Goal: Use online tool/utility: Use online tool/utility

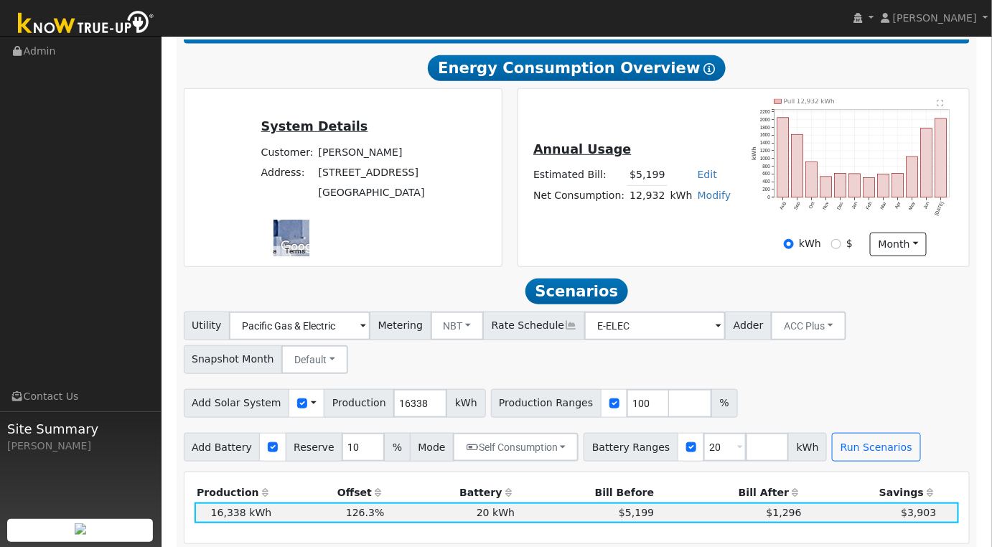
scroll to position [478, 0]
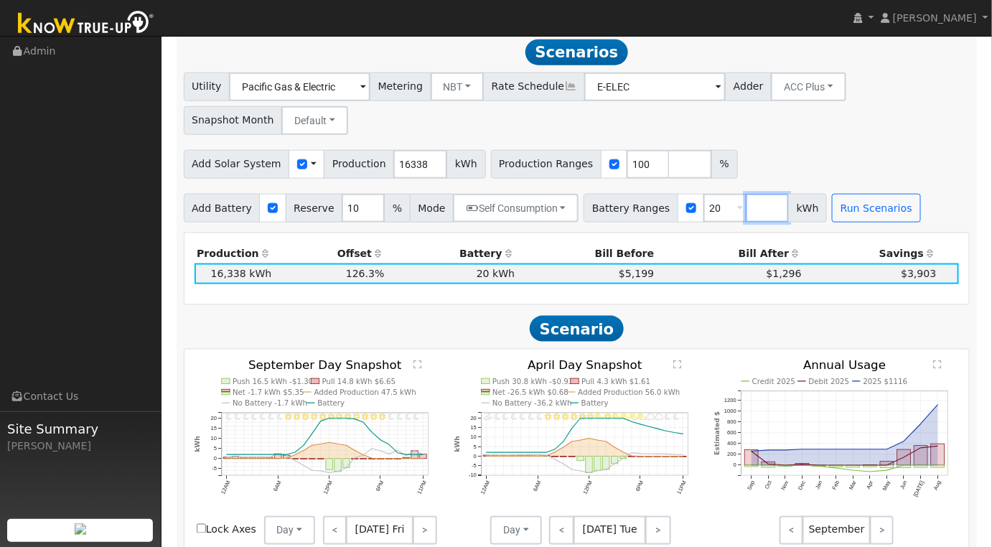
click at [746, 217] on input "number" at bounding box center [767, 208] width 43 height 29
type input "30"
click at [704, 215] on input "20" at bounding box center [725, 208] width 43 height 29
type input "30"
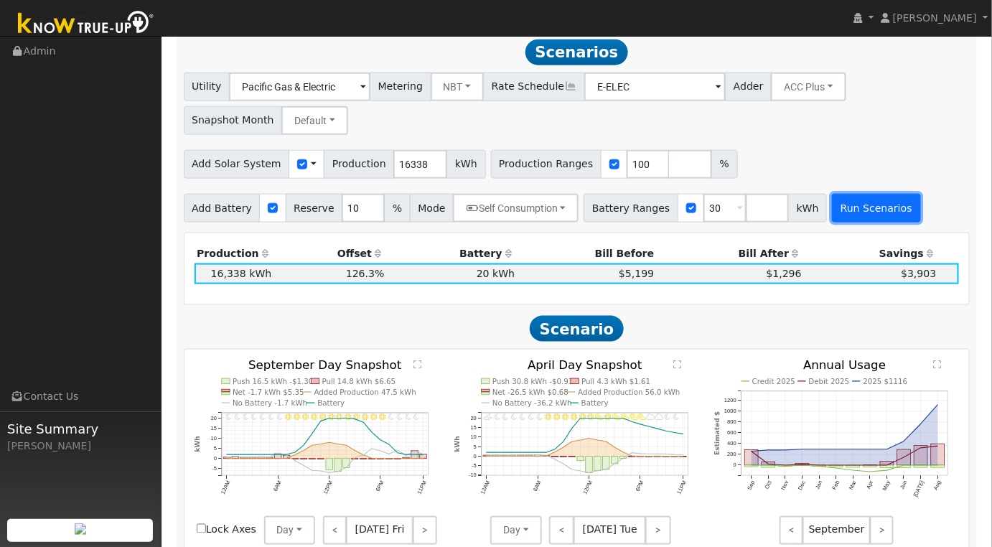
click at [842, 208] on button "Run Scenarios" at bounding box center [876, 208] width 88 height 29
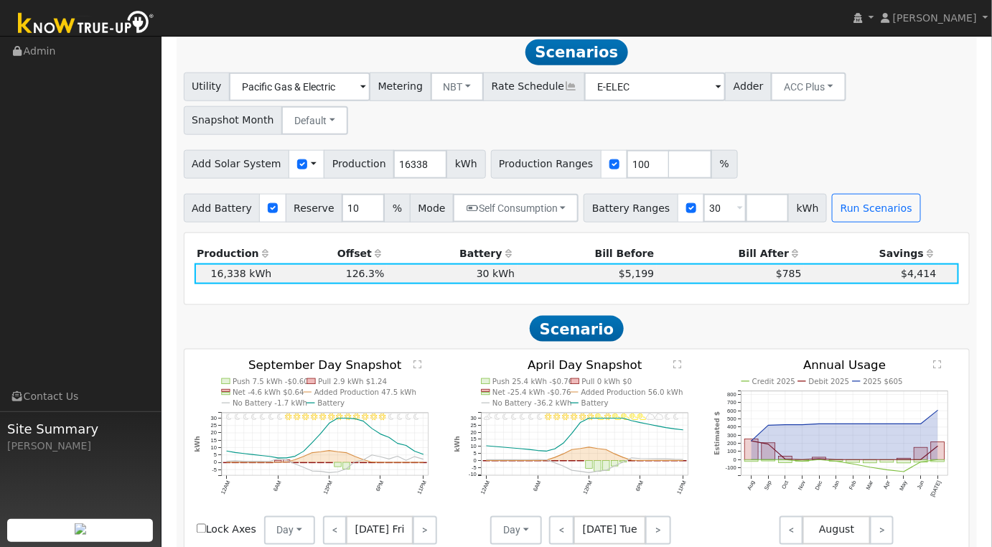
scroll to position [0, 0]
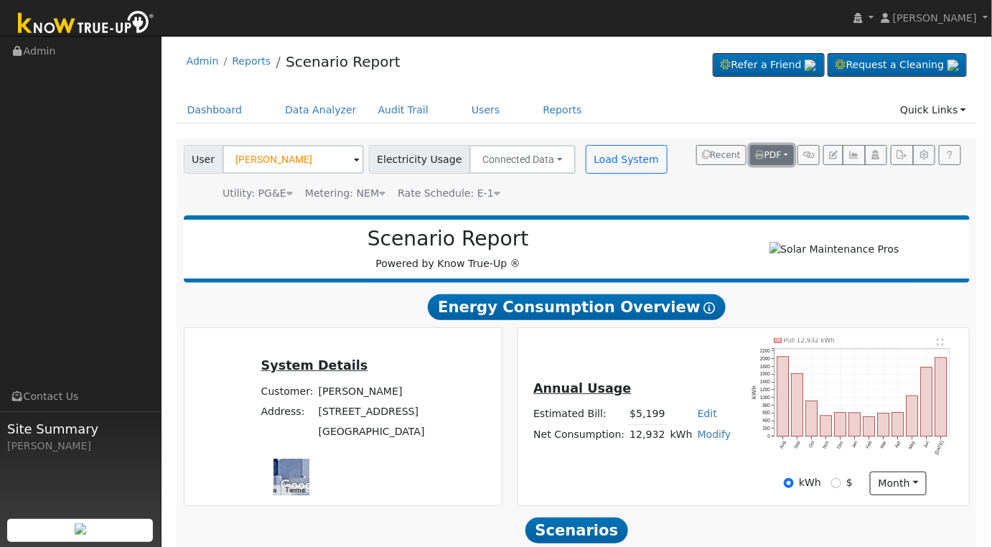
click at [785, 151] on button "PDF" at bounding box center [772, 155] width 44 height 20
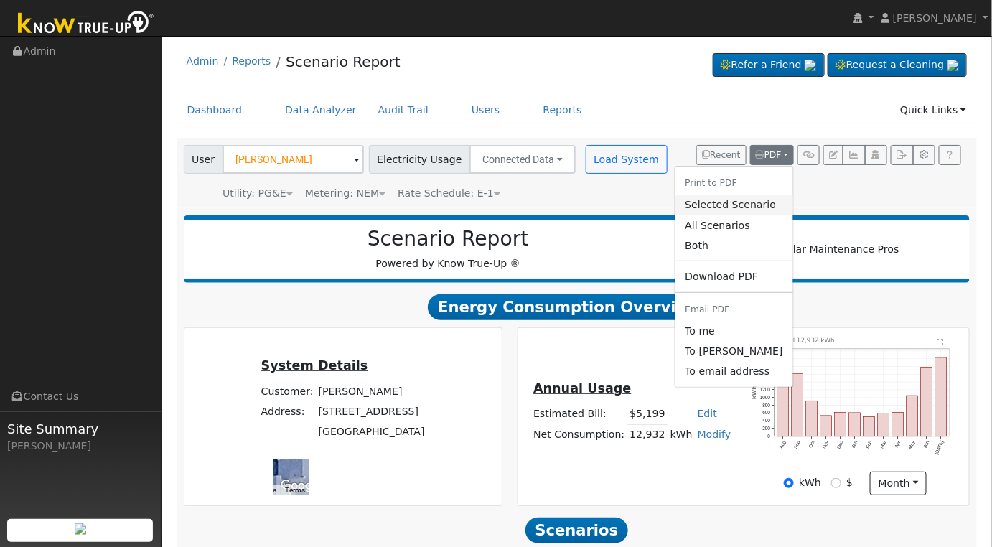
click at [757, 208] on link "Selected Scenario" at bounding box center [734, 205] width 118 height 20
